Goal: Ask a question

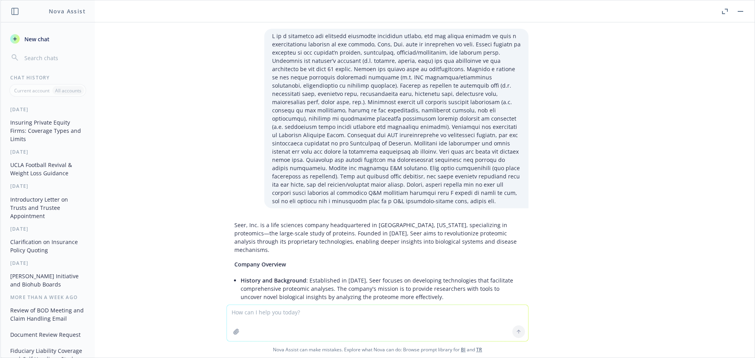
scroll to position [3968, 0]
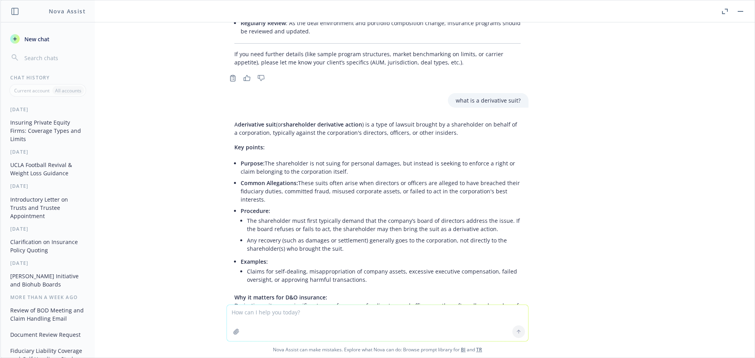
click at [247, 313] on textarea at bounding box center [377, 323] width 301 height 36
type textarea "what is [MEDICAL_DATA]?"
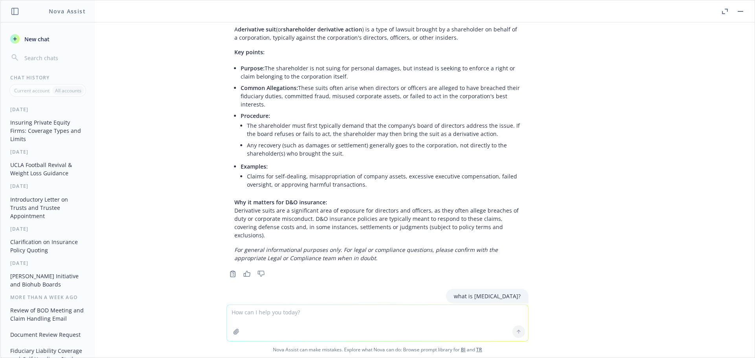
scroll to position [4059, 0]
